Goal: Transaction & Acquisition: Purchase product/service

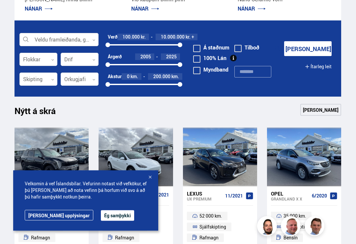
scroll to position [161, 0]
click at [42, 59] on div at bounding box center [38, 59] width 38 height 13
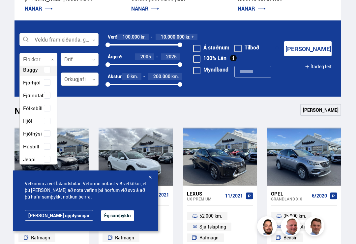
scroll to position [19, 0]
click at [34, 145] on div "Buggy Fjórhjól Fjölnotabíll Fólksbíll Hjól Hjólhýsi Húsbíll Jeppi Pallbíll Send…" at bounding box center [38, 178] width 37 height 250
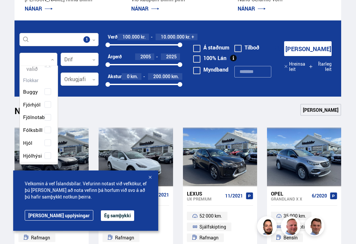
scroll to position [98, 38]
click at [33, 62] on div at bounding box center [38, 59] width 38 height 13
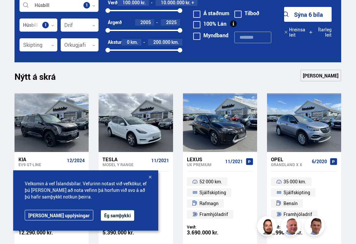
scroll to position [195, 0]
click at [151, 178] on div at bounding box center [150, 178] width 7 height 7
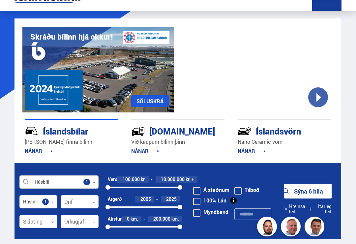
click at [37, 203] on div at bounding box center [38, 201] width 38 height 13
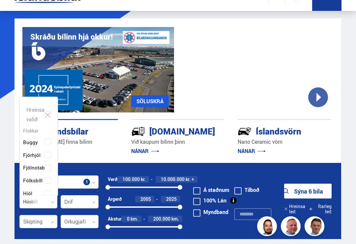
scroll to position [98, 38]
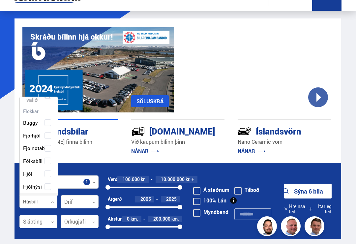
click at [35, 201] on div at bounding box center [38, 202] width 38 height 13
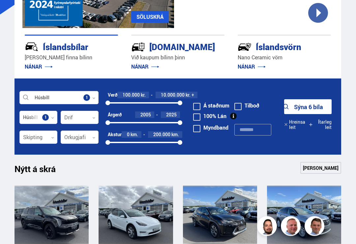
scroll to position [102, 0]
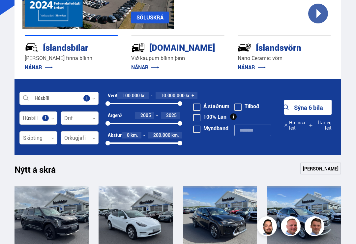
click at [323, 169] on link "[PERSON_NAME]" at bounding box center [321, 169] width 41 height 12
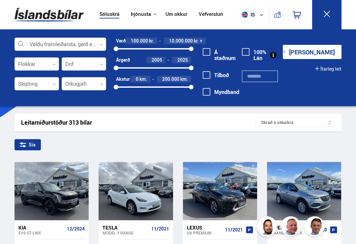
click at [39, 62] on div at bounding box center [37, 64] width 45 height 13
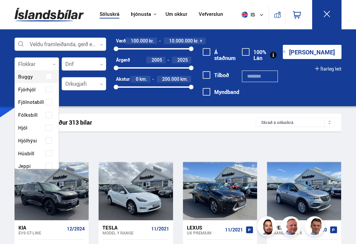
scroll to position [17, 0]
click at [27, 150] on div "Buggy Fjórhjól Fjölnotabíll Fólksbíll Hjól Hjólhýsi Húsbíll Jeppi Pallbíll Send…" at bounding box center [37, 185] width 44 height 250
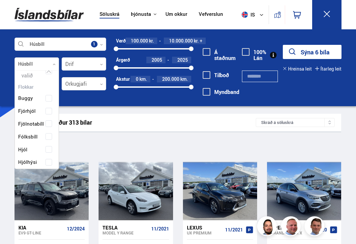
click at [317, 53] on button "Sýna 6 bíla" at bounding box center [312, 52] width 59 height 14
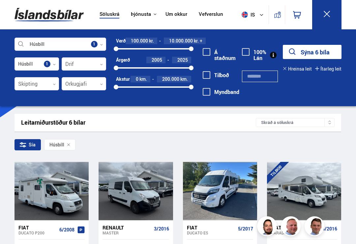
click at [197, 150] on div "Sía Húsbíll" at bounding box center [178, 146] width 327 height 14
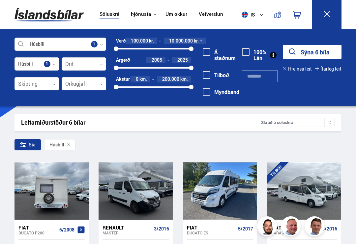
click at [62, 195] on div at bounding box center [66, 191] width 15 height 58
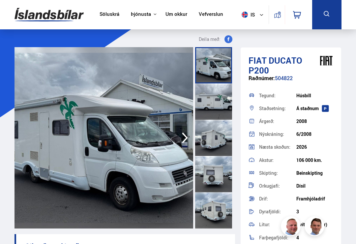
click at [118, 160] on img at bounding box center [104, 137] width 179 height 181
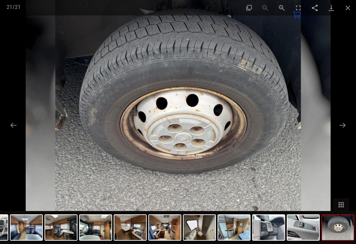
click at [349, 8] on button "Close gallery" at bounding box center [348, 8] width 16 height 16
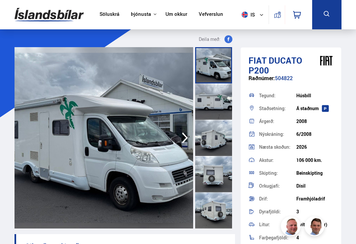
click at [150, 133] on img at bounding box center [104, 137] width 179 height 181
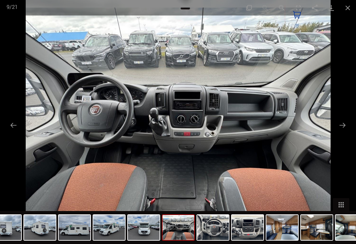
click at [348, 9] on button "Close gallery" at bounding box center [348, 8] width 16 height 16
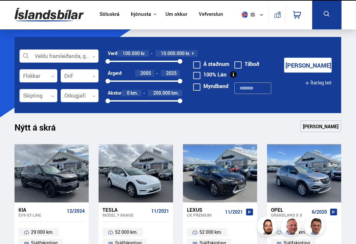
scroll to position [102, 0]
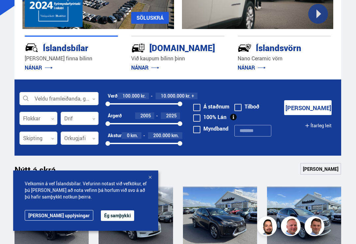
scroll to position [104, 0]
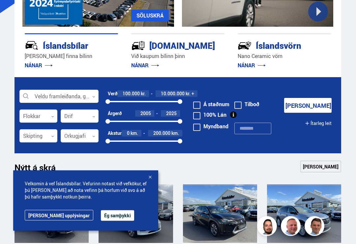
click at [43, 114] on div at bounding box center [38, 116] width 38 height 13
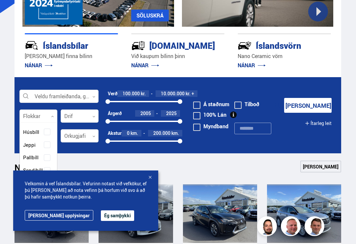
scroll to position [89, 0]
click at [32, 131] on div "Buggy Fjórhjól Fjölnotabíll Fólksbíll Hjól Hjólhýsi Húsbíll Jeppi Pallbíll Send…" at bounding box center [38, 165] width 37 height 250
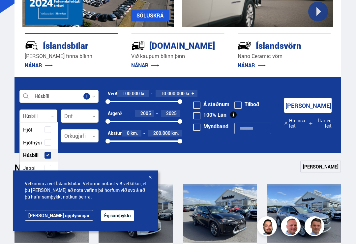
scroll to position [98, 38]
click at [101, 221] on button "Ég samþykki" at bounding box center [117, 215] width 33 height 11
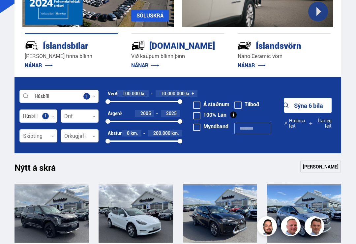
click at [50, 115] on div at bounding box center [38, 116] width 38 height 13
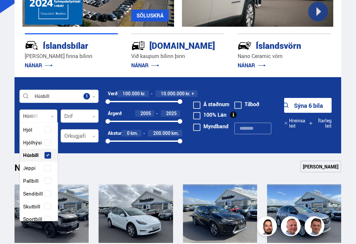
click at [32, 151] on div "Buggy Fjórhjól Fjölnotabíll Fólksbíll Hjól Hjólhýsi Húsbíll Jeppi Pallbíll Send…" at bounding box center [39, 187] width 38 height 250
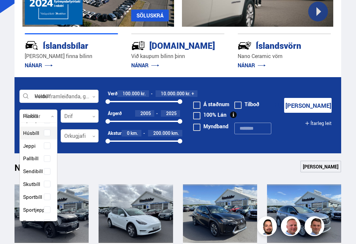
scroll to position [100, 39]
click at [29, 132] on div "Buggy Fjórhjól Fjölnotabíll Fólksbíll Hjól Hjólhýsi Húsbíll Jeppi Pallbíll Send…" at bounding box center [38, 165] width 37 height 250
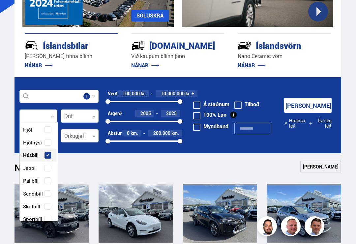
scroll to position [98, 38]
click at [310, 168] on link "[PERSON_NAME]" at bounding box center [321, 167] width 41 height 12
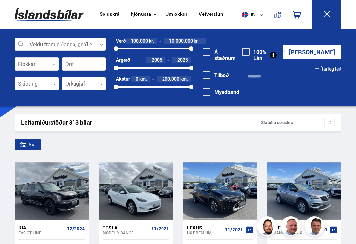
click at [38, 64] on div at bounding box center [37, 64] width 45 height 13
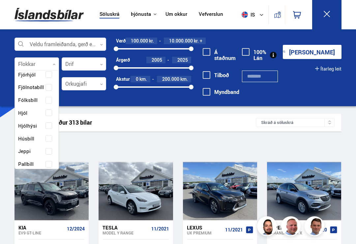
scroll to position [31, 0]
click at [25, 135] on div "Buggy Fjórhjól Fjölnotabíll Fólksbíll Hjól Hjólhýsi Húsbíll Jeppi Pallbíll Send…" at bounding box center [37, 171] width 44 height 250
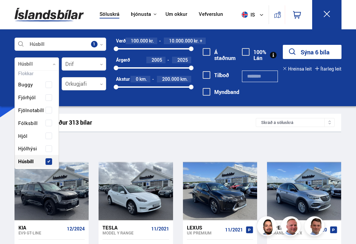
click at [313, 53] on button "Sýna 6 bíla" at bounding box center [312, 52] width 59 height 14
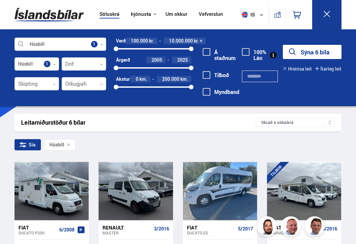
click at [223, 183] on div at bounding box center [220, 191] width 15 height 58
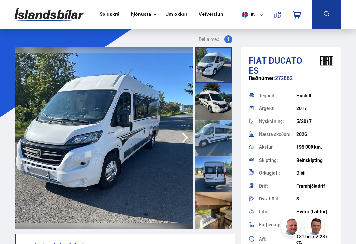
click at [124, 135] on img at bounding box center [104, 137] width 179 height 181
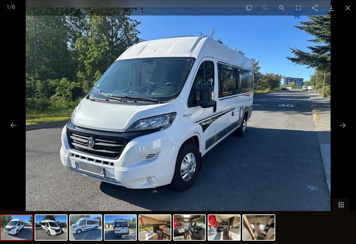
click at [355, 8] on button "Close gallery" at bounding box center [348, 8] width 16 height 16
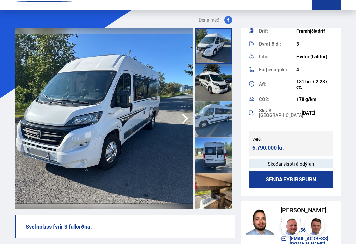
scroll to position [48, 0]
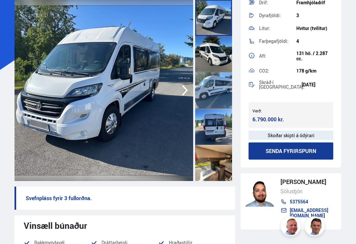
click at [152, 102] on img at bounding box center [104, 90] width 179 height 181
